Goal: Navigation & Orientation: Find specific page/section

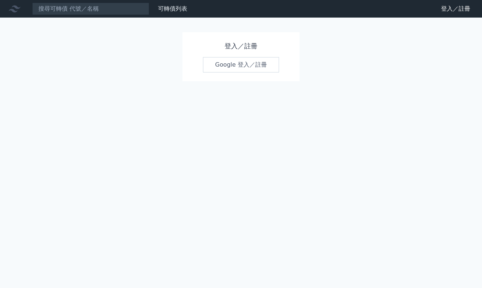
click at [218, 66] on link "Google 登入／註冊" at bounding box center [241, 64] width 76 height 15
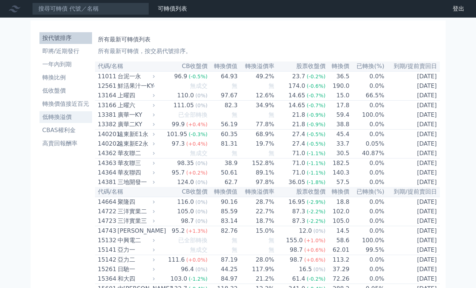
drag, startPoint x: 59, startPoint y: 117, endPoint x: 62, endPoint y: 114, distance: 4.7
click at [59, 116] on li "低轉換溢價" at bounding box center [65, 117] width 53 height 9
